Goal: Find specific page/section: Find specific page/section

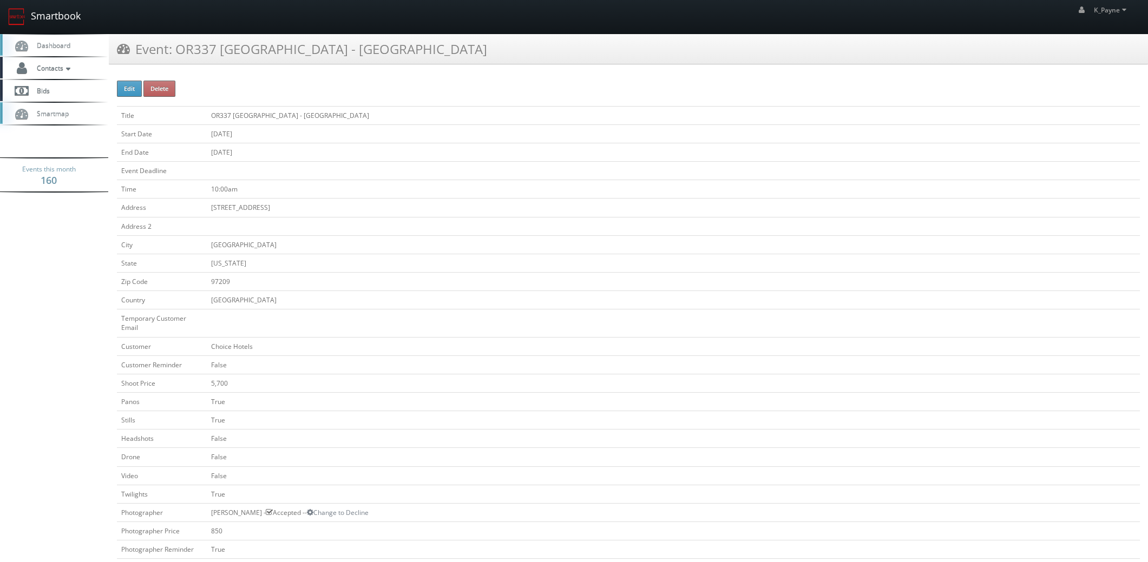
click at [44, 16] on link "Smartbook" at bounding box center [44, 17] width 89 height 34
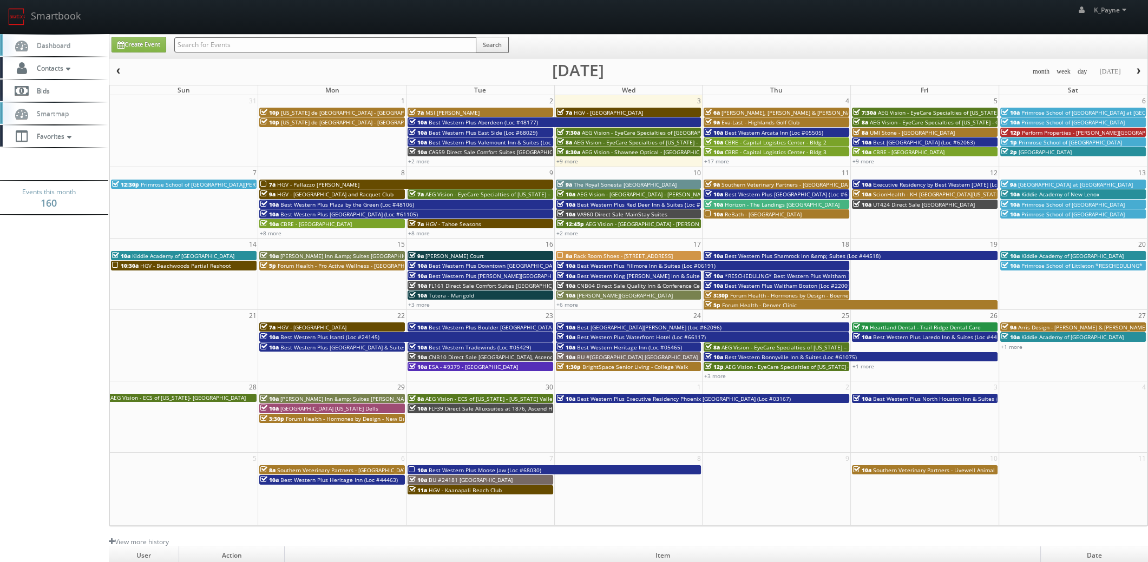
click at [220, 48] on input "text" at bounding box center [325, 44] width 302 height 15
type input "east side"
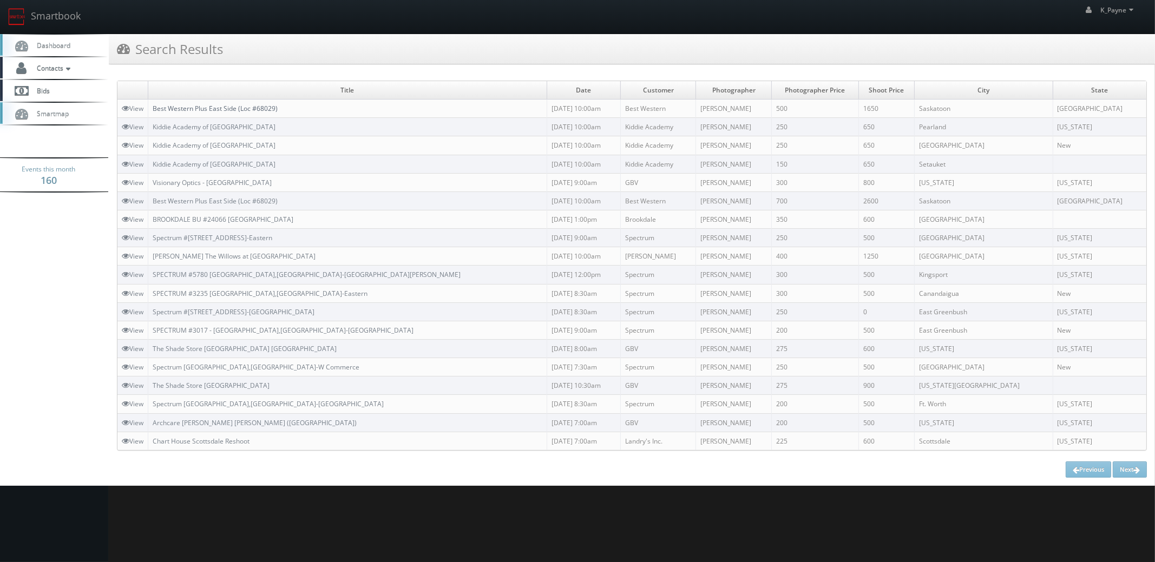
click at [261, 108] on link "Best Western Plus East Side (Loc #68029)" at bounding box center [215, 108] width 125 height 9
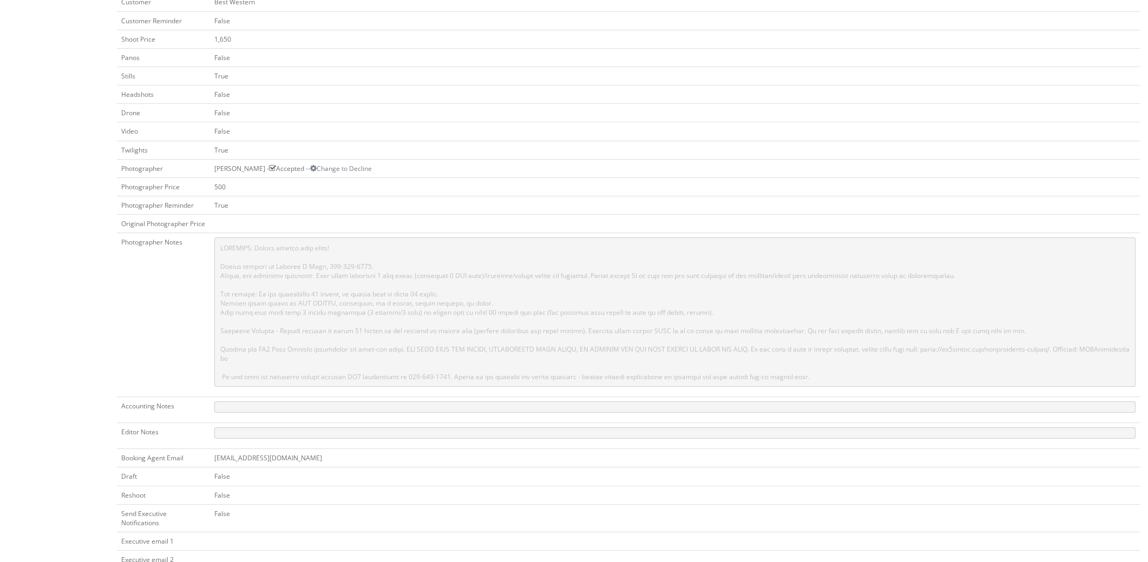
scroll to position [379, 0]
